Goal: Task Accomplishment & Management: Use online tool/utility

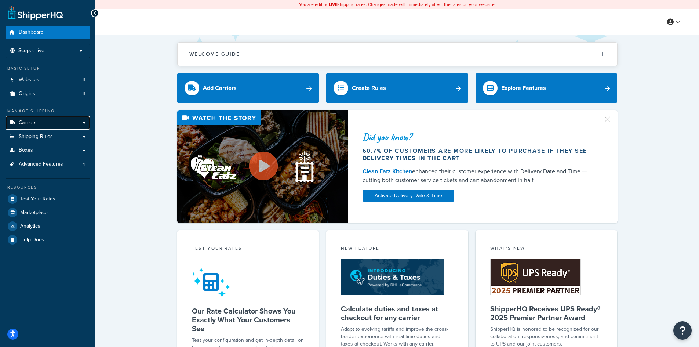
click at [55, 123] on link "Carriers" at bounding box center [48, 123] width 84 height 14
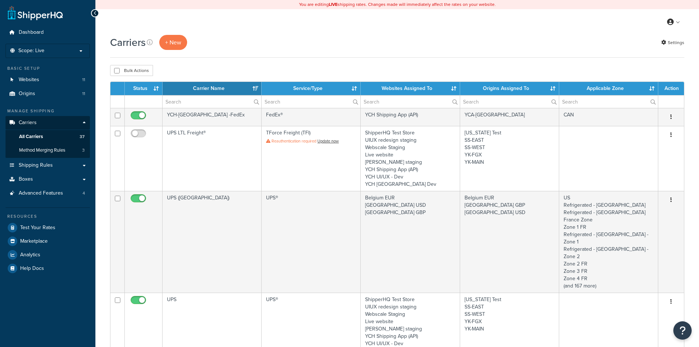
select select "15"
click at [174, 40] on button "+ New" at bounding box center [173, 42] width 28 height 15
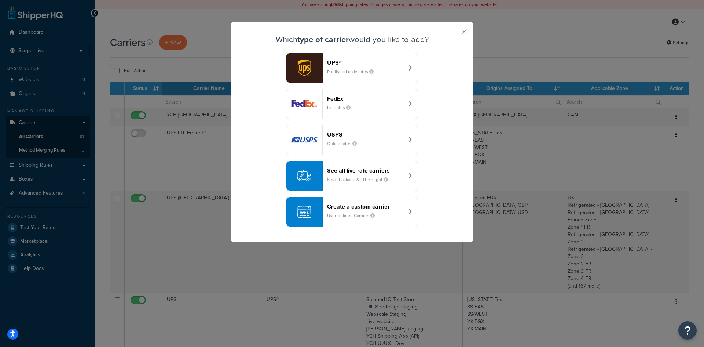
click at [387, 173] on header "See all live rate carriers" at bounding box center [365, 170] width 77 height 7
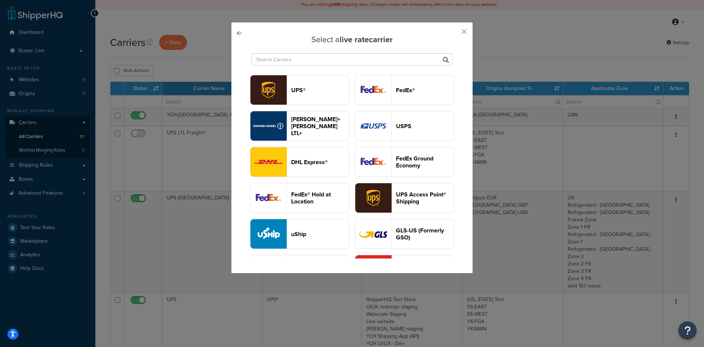
type input "a"
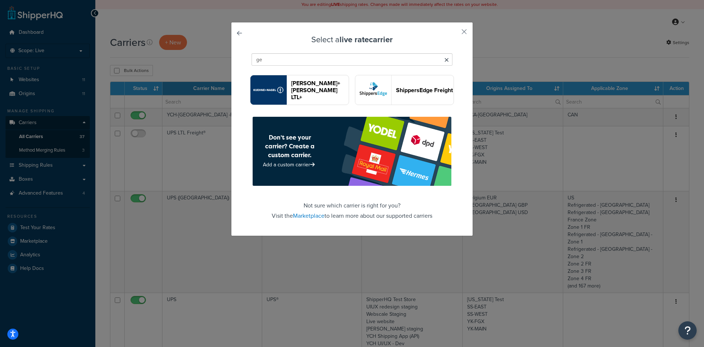
type input "g"
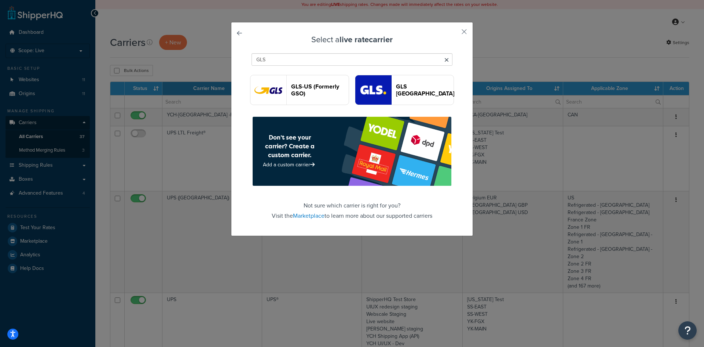
type input "GLS"
click at [414, 96] on button "GLS [GEOGRAPHIC_DATA]" at bounding box center [404, 90] width 99 height 30
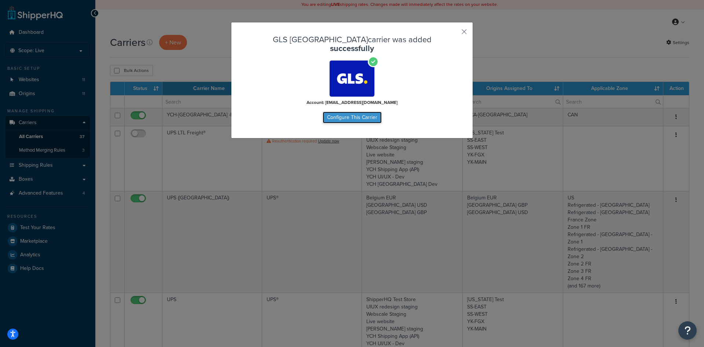
click at [375, 112] on button "Configure This Carrier" at bounding box center [352, 118] width 59 height 12
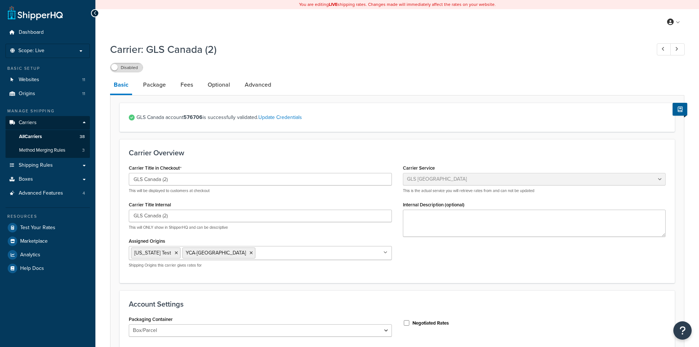
select select "glsCanada"
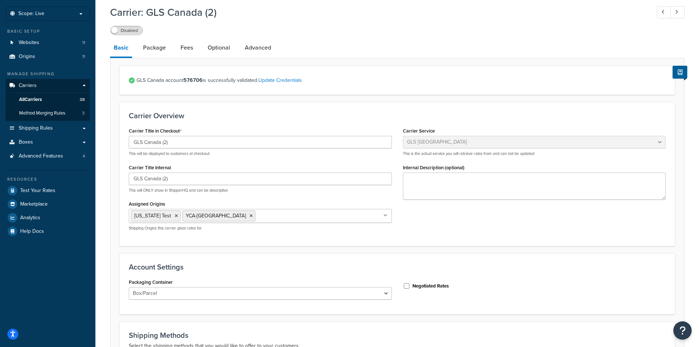
scroll to position [37, 0]
click at [211, 55] on link "Optional" at bounding box center [219, 48] width 30 height 18
select select "business"
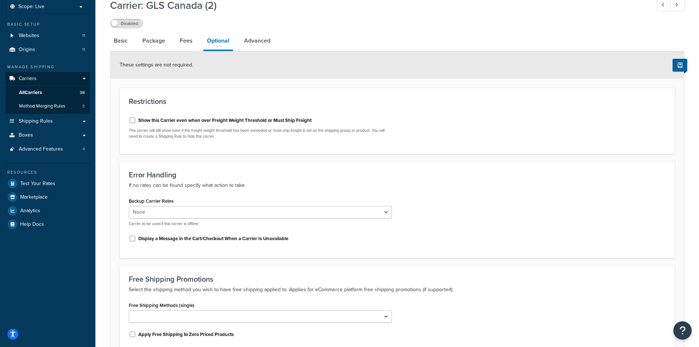
scroll to position [23, 0]
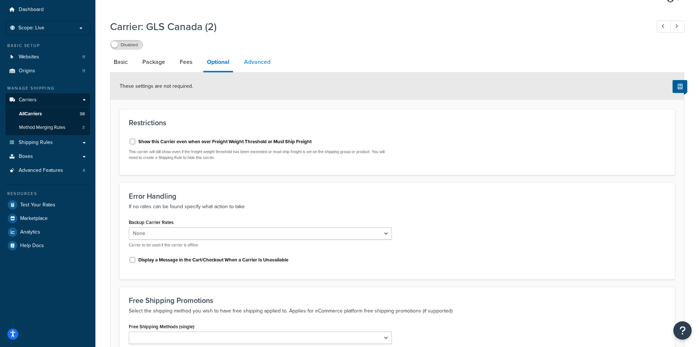
click at [271, 59] on link "Advanced" at bounding box center [257, 62] width 34 height 18
select select "false"
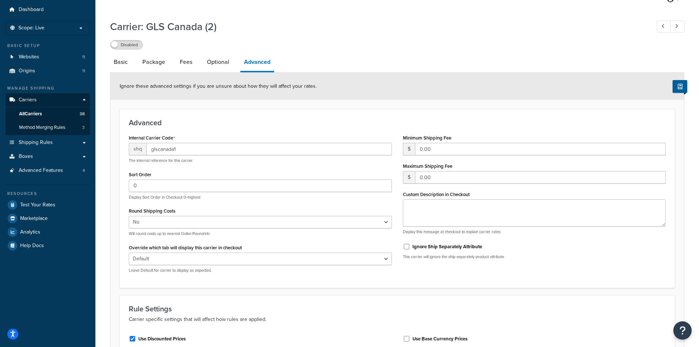
select select "business"
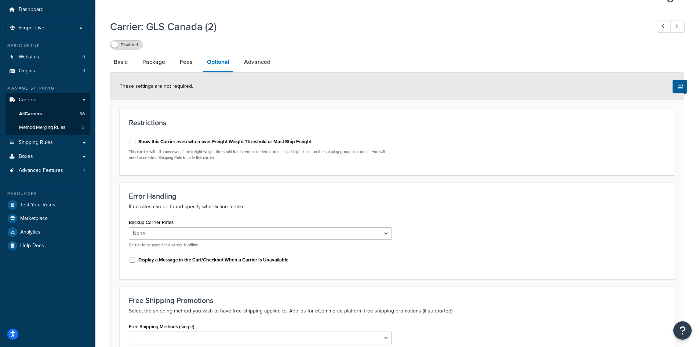
select select "glsCanada"
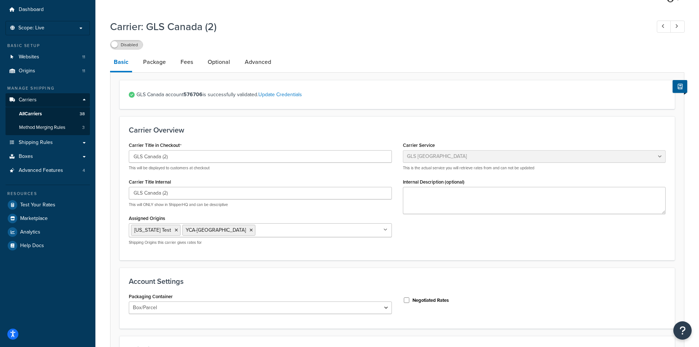
scroll to position [37, 0]
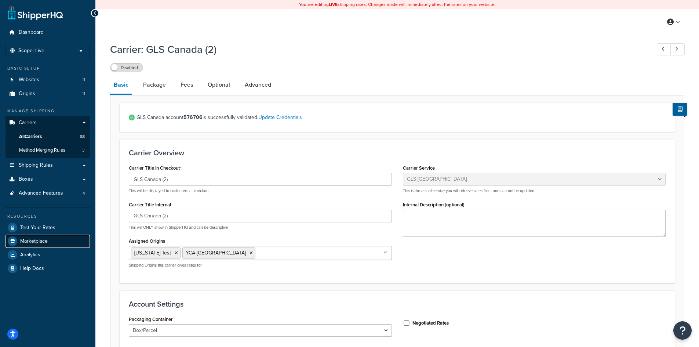
click at [41, 238] on span "Marketplace" at bounding box center [34, 241] width 28 height 6
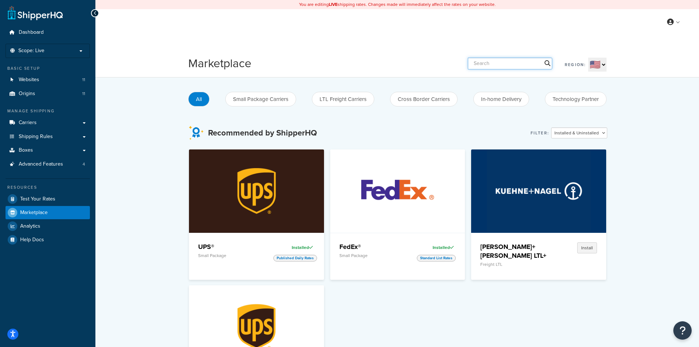
click at [527, 66] on input "text" at bounding box center [510, 64] width 84 height 12
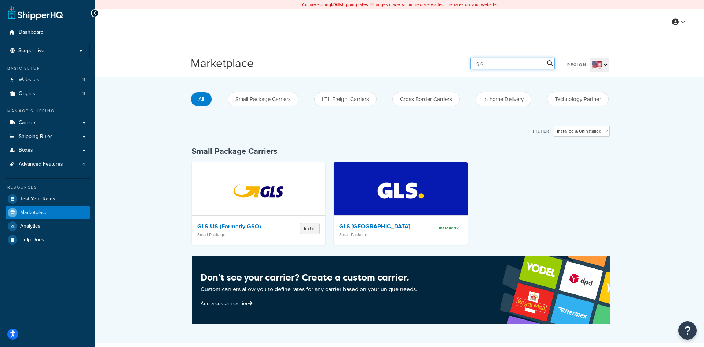
type input "gls"
